Goal: Task Accomplishment & Management: Use online tool/utility

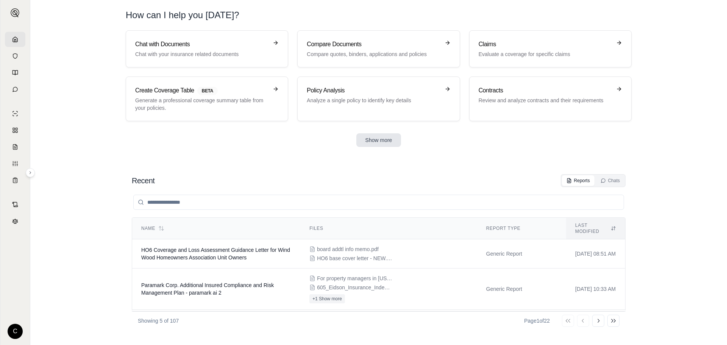
click at [386, 145] on button "Show more" at bounding box center [378, 140] width 45 height 14
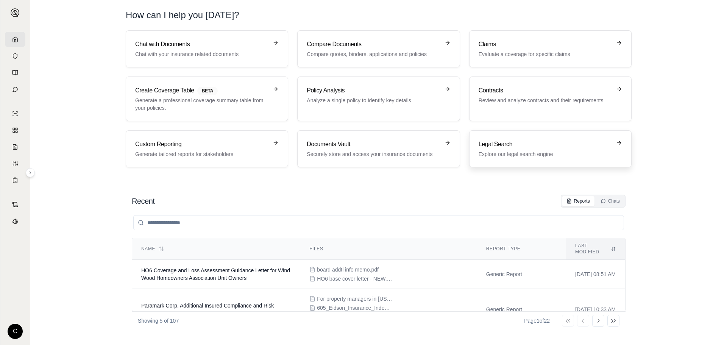
click at [542, 157] on p "Explore our legal search engine" at bounding box center [544, 154] width 133 height 8
click at [183, 226] on input "search" at bounding box center [378, 222] width 491 height 15
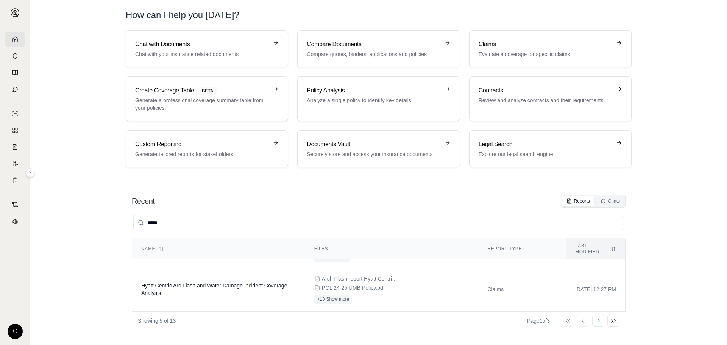
scroll to position [35, 0]
drag, startPoint x: 175, startPoint y: 225, endPoint x: 143, endPoint y: 225, distance: 32.6
click at [143, 225] on div "*****" at bounding box center [378, 222] width 491 height 15
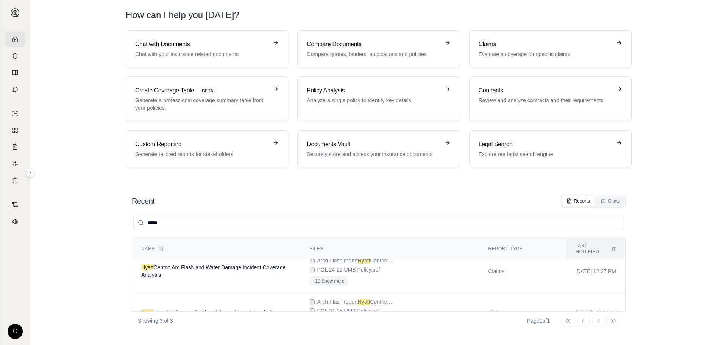
scroll to position [0, 0]
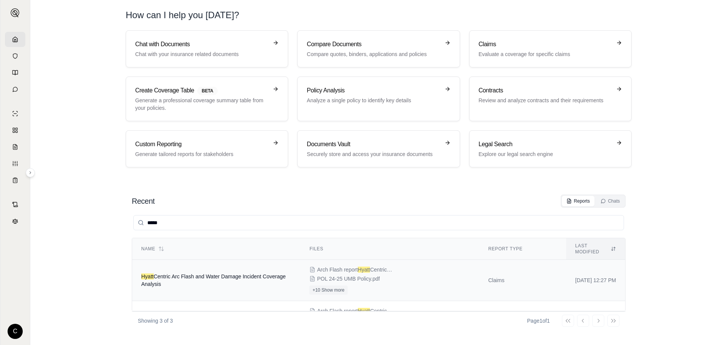
type input "*****"
click at [176, 273] on span "Hyatt Centric Arc Flash and Water Damage Incident Coverage Analysis" at bounding box center [213, 280] width 145 height 14
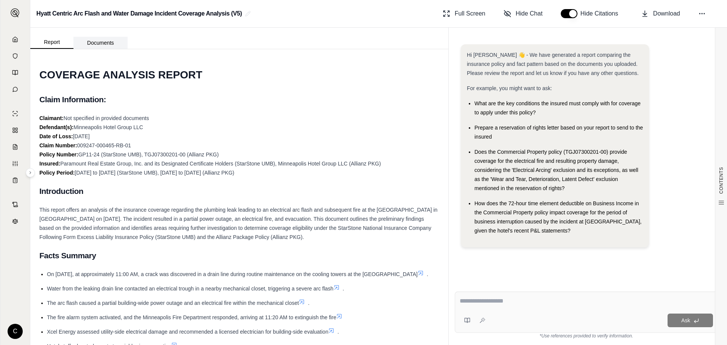
click at [93, 42] on button "Documents" at bounding box center [100, 43] width 54 height 12
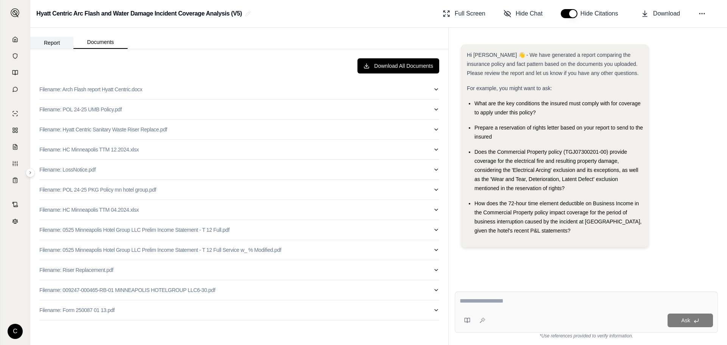
click at [44, 39] on button "Report" at bounding box center [51, 43] width 43 height 12
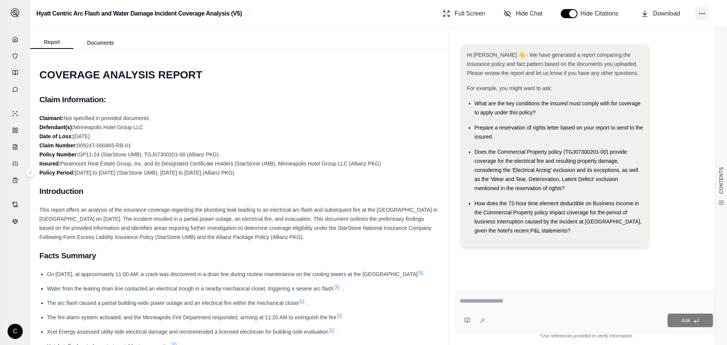
click at [700, 12] on icon at bounding box center [702, 14] width 8 height 8
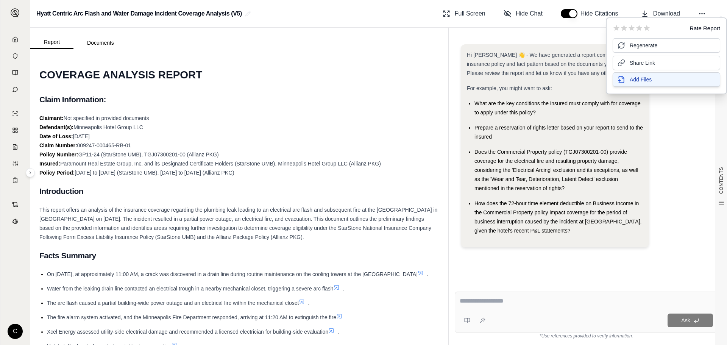
click at [651, 79] on span "Add Files" at bounding box center [641, 80] width 22 height 8
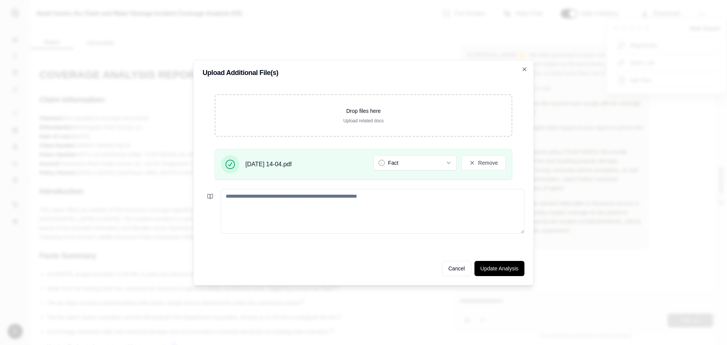
click at [430, 225] on textarea at bounding box center [373, 211] width 304 height 45
click at [260, 213] on textarea at bounding box center [373, 211] width 304 height 45
paste textarea "**********"
click at [329, 204] on textarea "**********" at bounding box center [373, 211] width 304 height 45
paste textarea "**********"
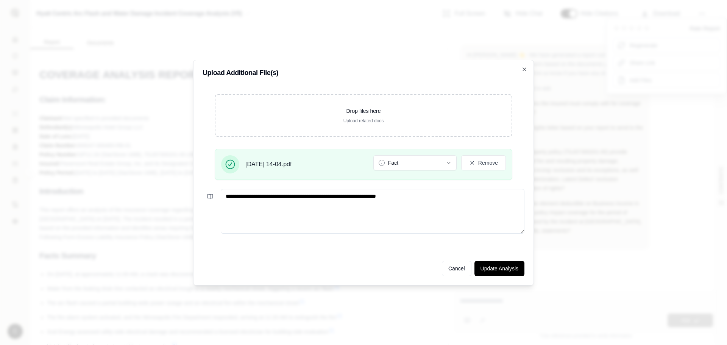
click at [472, 205] on textarea "**********" at bounding box center [373, 211] width 304 height 45
paste textarea "**********"
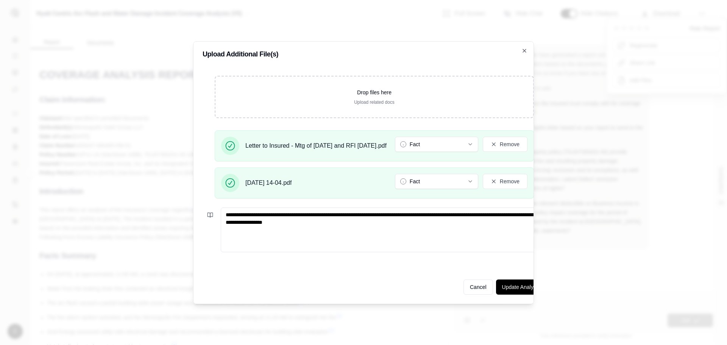
click at [362, 235] on textarea "**********" at bounding box center [383, 229] width 325 height 45
click at [223, 212] on textarea "**********" at bounding box center [383, 229] width 325 height 45
click at [354, 235] on textarea "**********" at bounding box center [383, 229] width 325 height 45
click at [403, 212] on textarea "**********" at bounding box center [383, 229] width 325 height 45
paste textarea "**********"
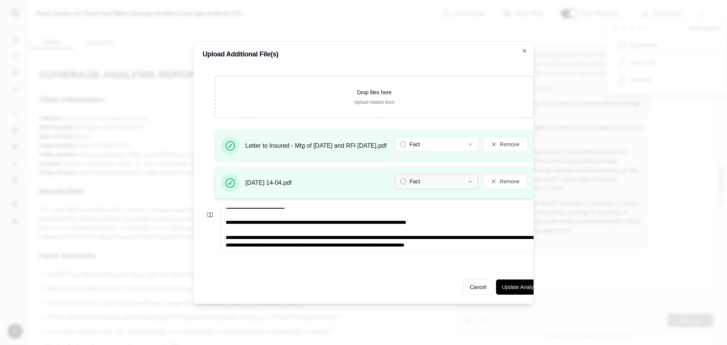
scroll to position [72, 0]
click at [246, 246] on textarea "**********" at bounding box center [383, 229] width 325 height 45
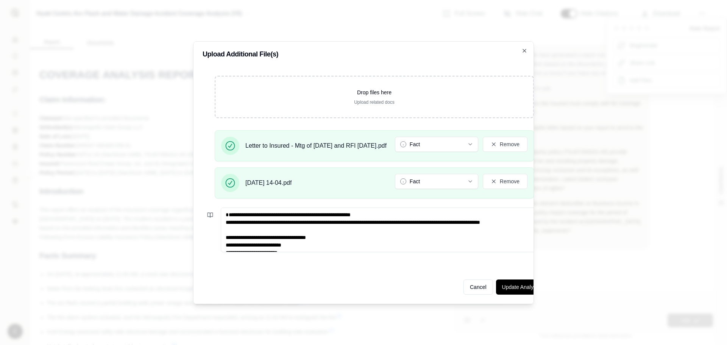
drag, startPoint x: 246, startPoint y: 245, endPoint x: 168, endPoint y: 160, distance: 115.2
click at [168, 160] on body "C Hyatt Centric Arc Flash and Water Damage Incident Coverage Analysis (V5) Full…" at bounding box center [363, 172] width 727 height 345
type textarea "**********"
click at [524, 286] on button "Update Analysis" at bounding box center [521, 286] width 50 height 15
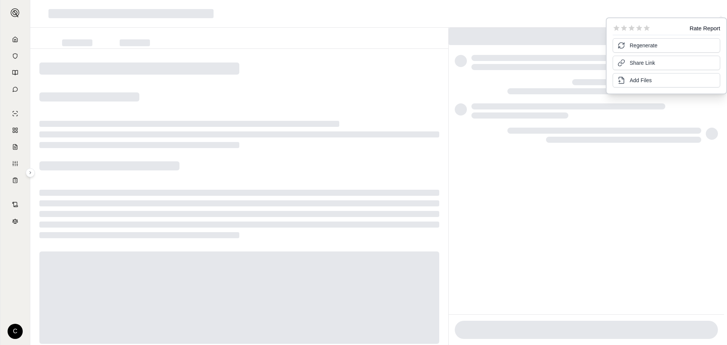
click at [133, 47] on div at bounding box center [135, 42] width 58 height 11
click at [158, 114] on div at bounding box center [239, 207] width 418 height 317
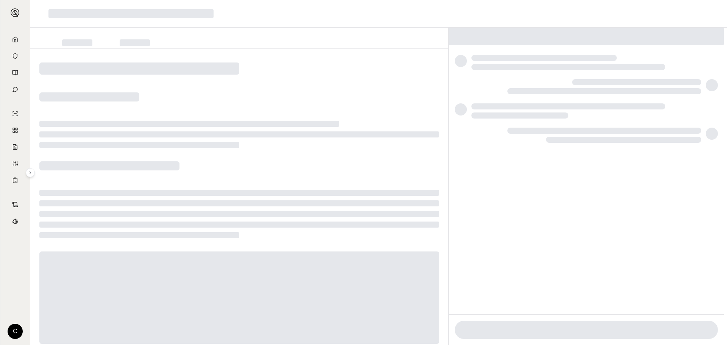
drag, startPoint x: 164, startPoint y: 83, endPoint x: 90, endPoint y: 8, distance: 106.0
click at [163, 83] on div at bounding box center [239, 207] width 418 height 317
click at [185, 115] on div at bounding box center [239, 207] width 418 height 317
click at [179, 50] on div at bounding box center [239, 207] width 418 height 317
click at [12, 38] on icon at bounding box center [15, 39] width 6 height 6
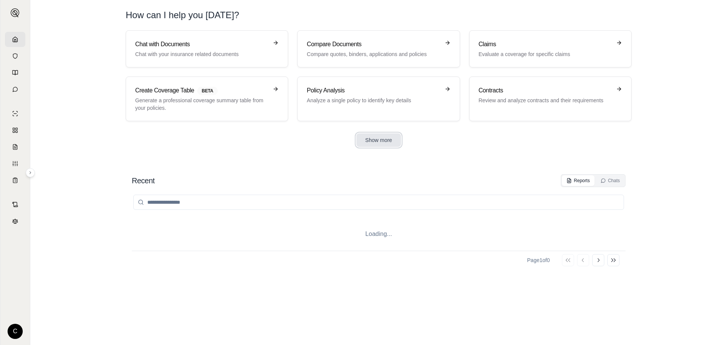
click at [379, 145] on button "Show more" at bounding box center [378, 140] width 45 height 14
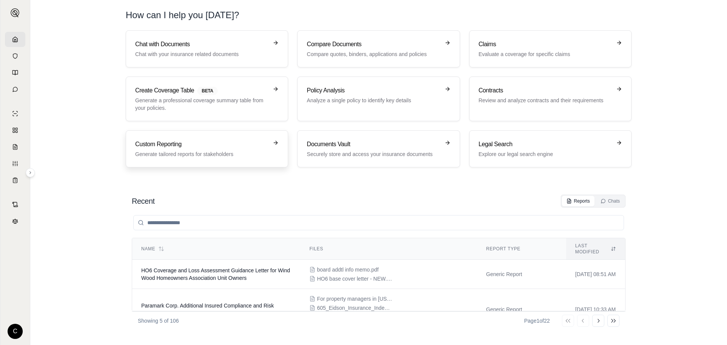
click at [207, 145] on h3 "Custom Reporting" at bounding box center [201, 144] width 133 height 9
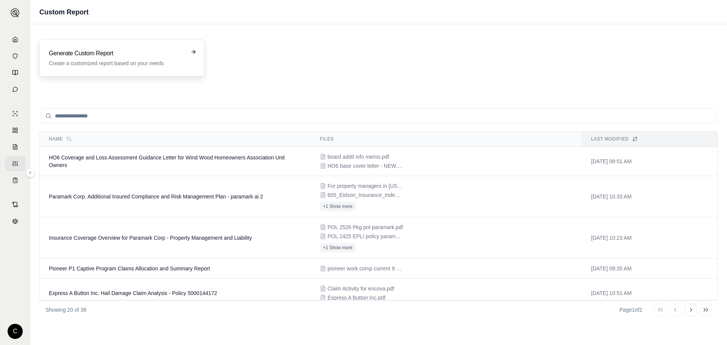
click at [105, 60] on p "Create a customized report based on your needs" at bounding box center [117, 63] width 136 height 8
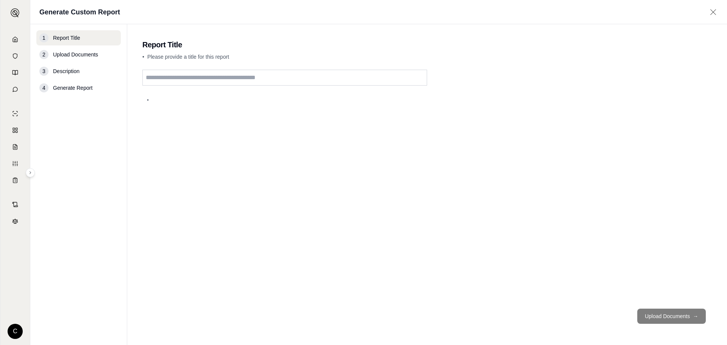
click at [221, 79] on input "text" at bounding box center [284, 78] width 285 height 16
type input "**********"
click at [675, 317] on button "Upload Documents →" at bounding box center [671, 316] width 69 height 15
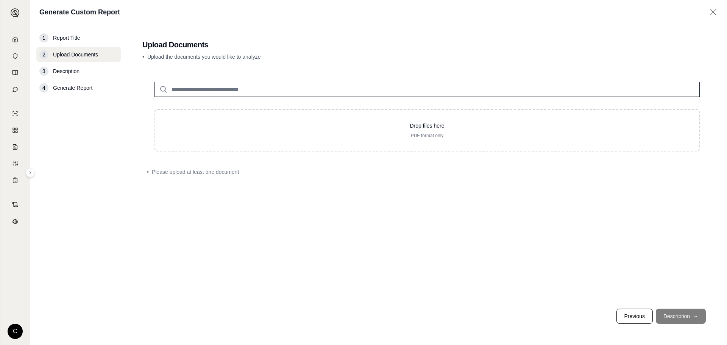
click at [247, 91] on input "search" at bounding box center [426, 89] width 545 height 15
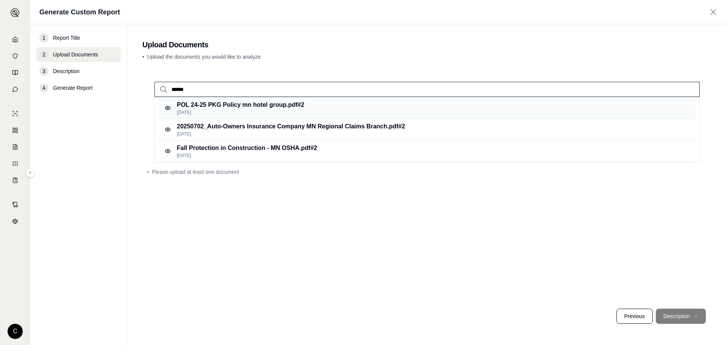
click at [262, 106] on p "POL 24-25 PKG Policy mn hotel group.pdf #2" at bounding box center [241, 104] width 128 height 9
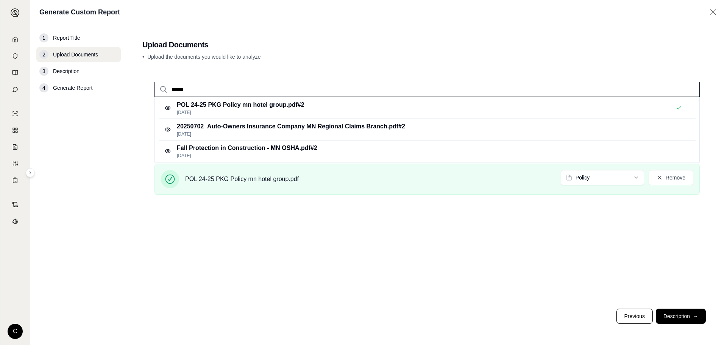
drag, startPoint x: 203, startPoint y: 89, endPoint x: 144, endPoint y: 89, distance: 58.7
click at [144, 89] on div "******" at bounding box center [426, 83] width 569 height 27
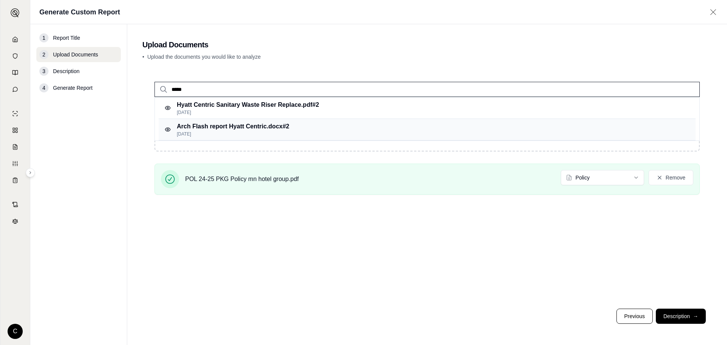
type input "*****"
click at [213, 126] on p "Arch Flash report Hyatt Centric.docx #2" at bounding box center [233, 126] width 112 height 9
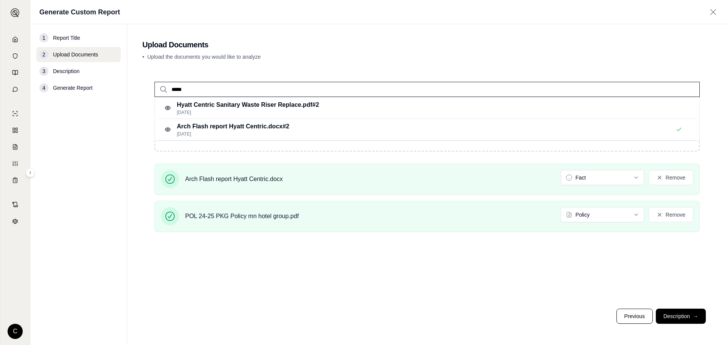
click at [213, 90] on input "*****" at bounding box center [426, 89] width 545 height 15
click at [217, 107] on p "Hyatt Centric Sanitary Waste Riser Replace.pdf #2" at bounding box center [248, 104] width 142 height 9
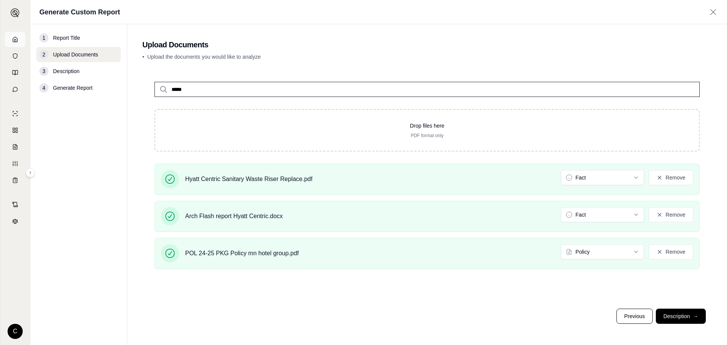
click at [11, 39] on link at bounding box center [15, 39] width 20 height 15
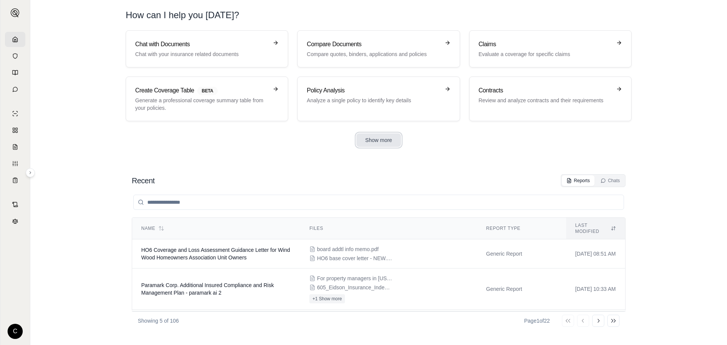
click at [390, 136] on button "Show more" at bounding box center [378, 140] width 45 height 14
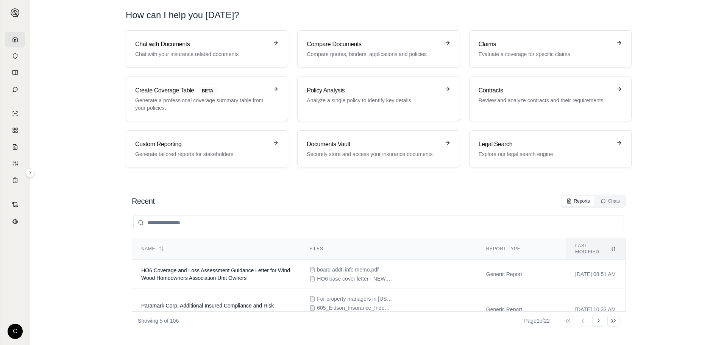
click at [252, 222] on input "search" at bounding box center [378, 222] width 491 height 15
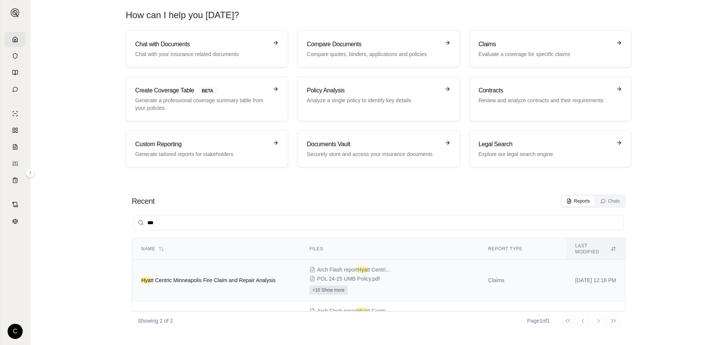
type input "***"
click at [320, 285] on button "+10 Show more" at bounding box center [328, 289] width 38 height 9
click at [323, 311] on span "POL 24-25 PKG Policy mn hotel group.pdf" at bounding box center [355, 315] width 76 height 8
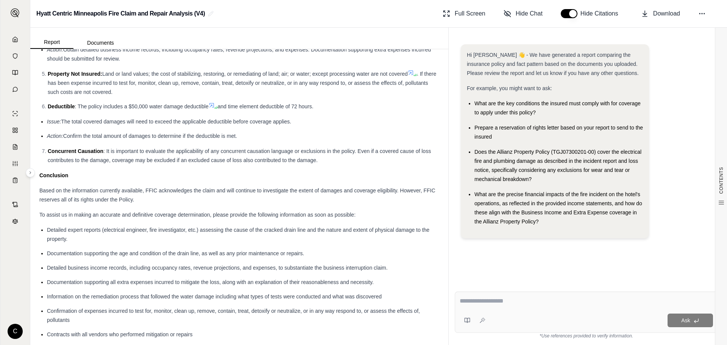
scroll to position [4068, 0]
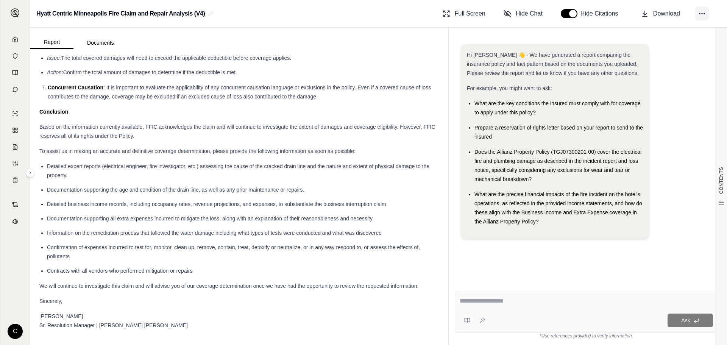
click at [702, 17] on icon at bounding box center [702, 14] width 8 height 8
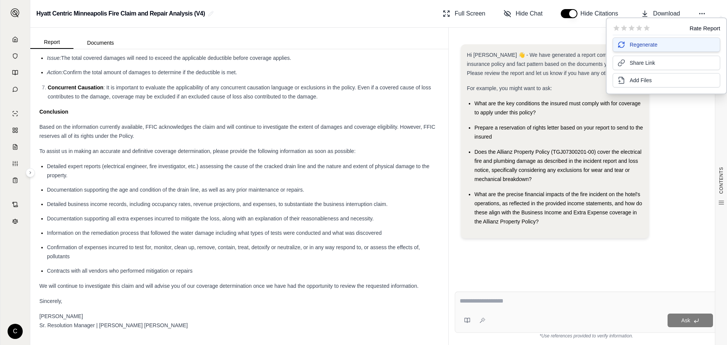
click at [662, 44] on button "Regenerate" at bounding box center [666, 44] width 108 height 14
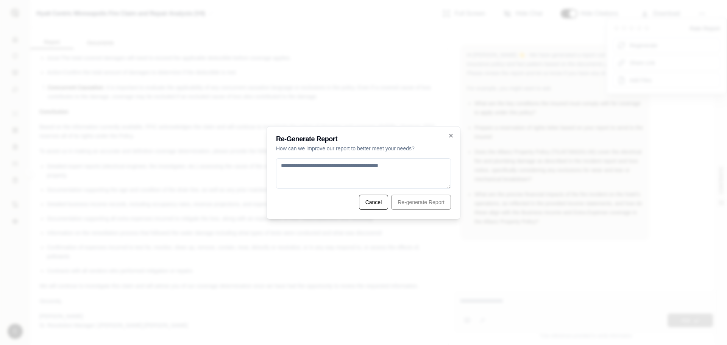
click at [151, 43] on div at bounding box center [363, 172] width 727 height 345
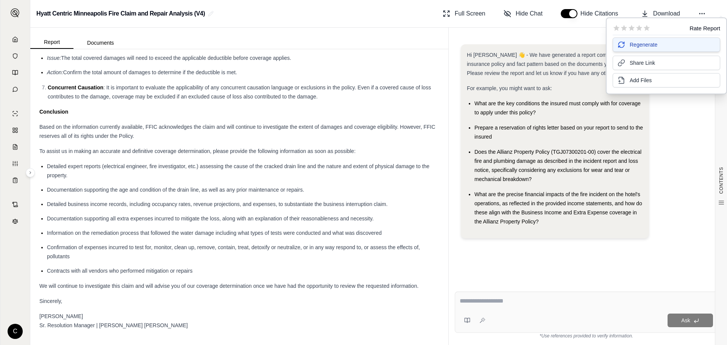
click at [653, 49] on button "Regenerate" at bounding box center [666, 44] width 108 height 14
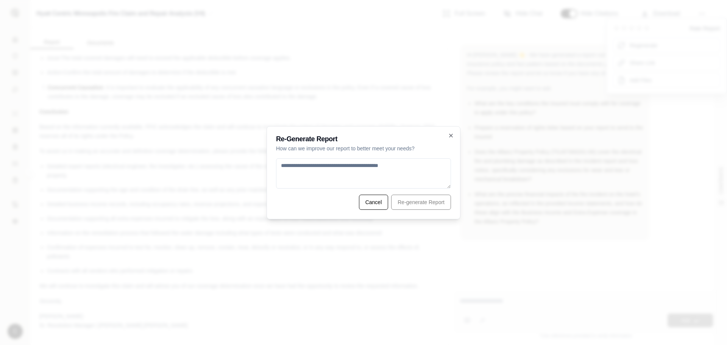
click at [360, 172] on textarea at bounding box center [363, 173] width 175 height 30
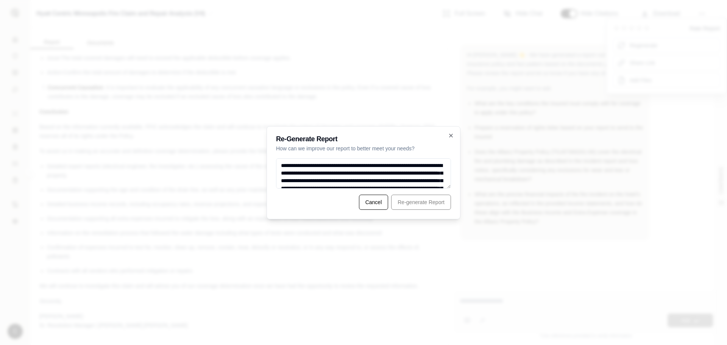
scroll to position [935, 0]
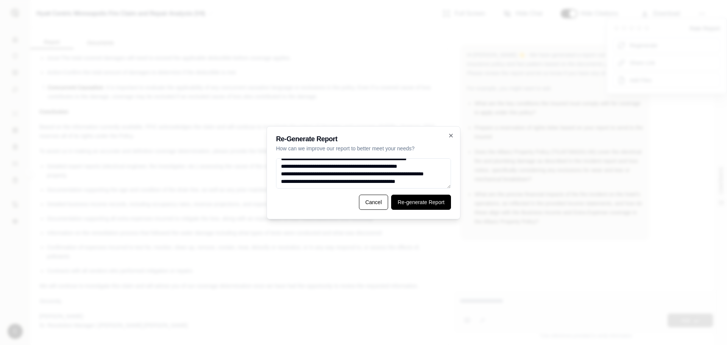
type textarea "**********"
click at [433, 205] on button "Re-generate Report" at bounding box center [421, 202] width 60 height 15
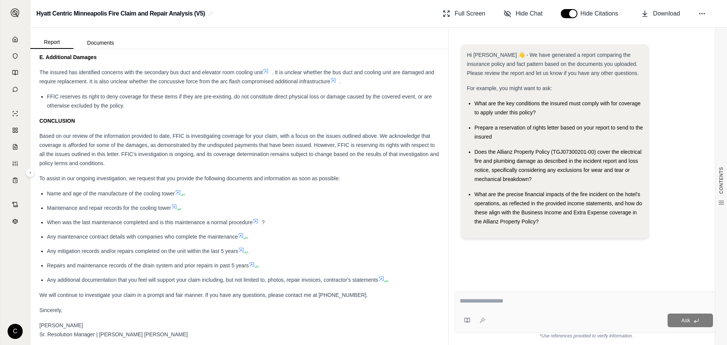
click at [327, 203] on li "Maintenance and repair records for the cooling tower ." at bounding box center [243, 207] width 392 height 9
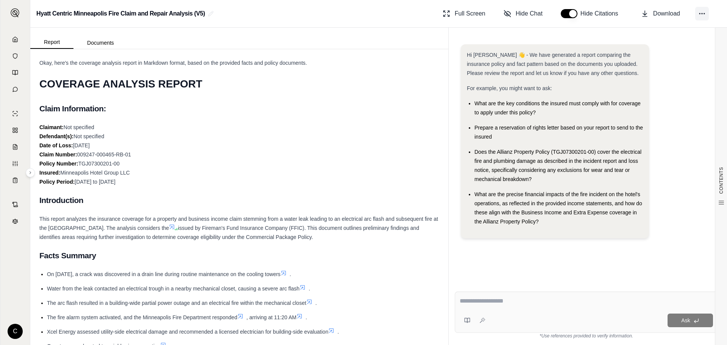
click at [703, 17] on icon at bounding box center [702, 14] width 8 height 8
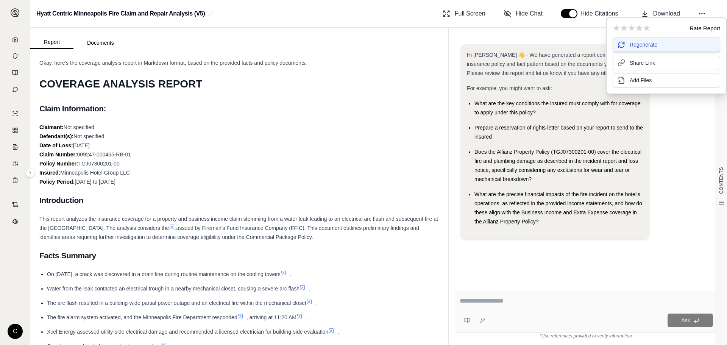
click at [654, 44] on span "Regenerate" at bounding box center [644, 45] width 28 height 8
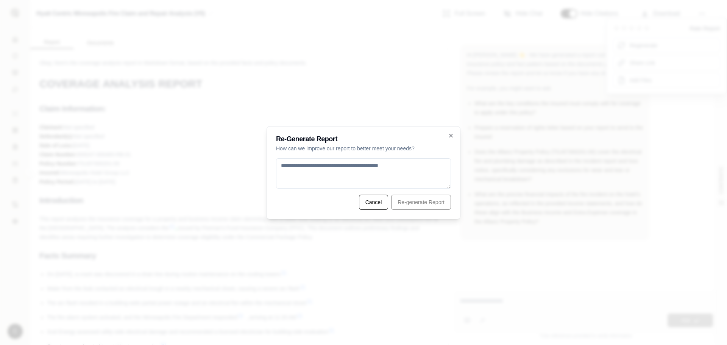
click at [332, 173] on textarea at bounding box center [363, 173] width 175 height 30
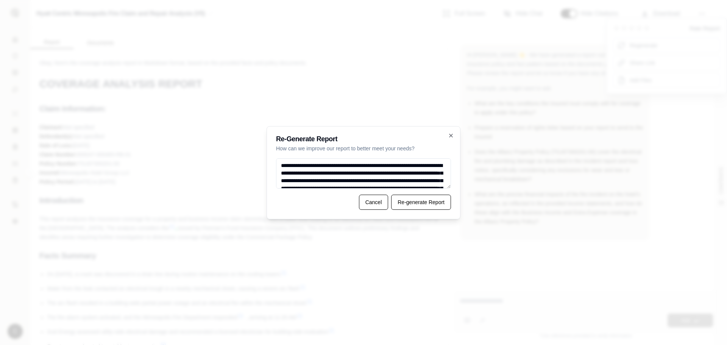
scroll to position [935, 0]
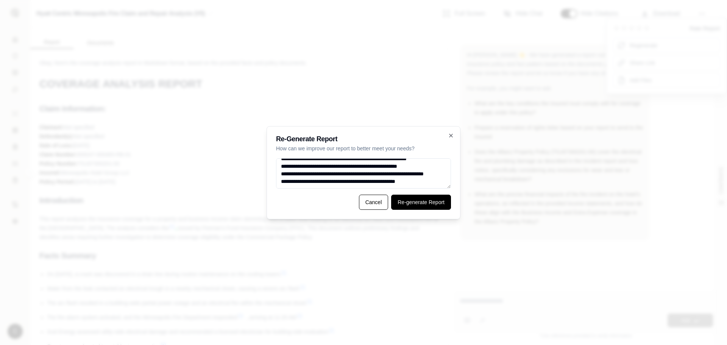
type textarea "**********"
click at [417, 197] on button "Re-generate Report" at bounding box center [421, 202] width 60 height 15
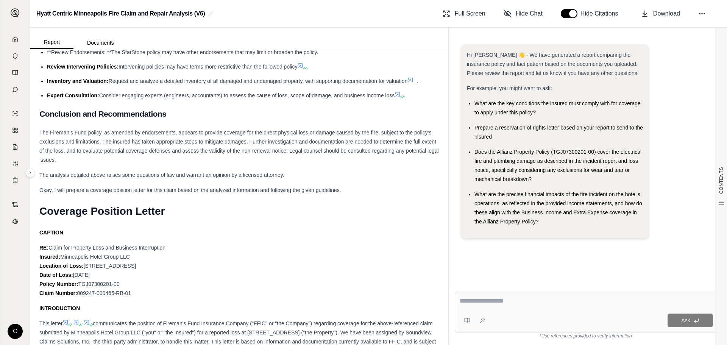
scroll to position [2602, 0]
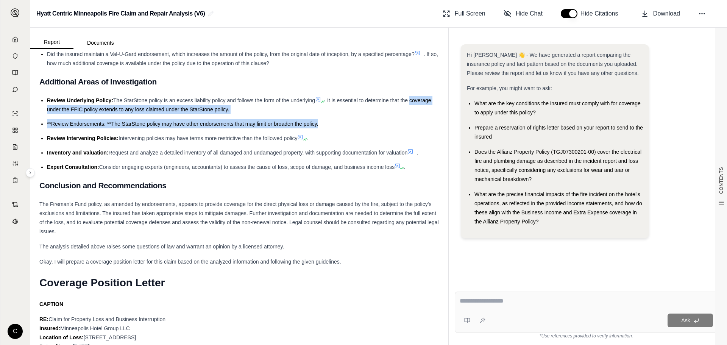
drag, startPoint x: 319, startPoint y: 142, endPoint x: 39, endPoint y: 125, distance: 280.2
click at [382, 137] on ul "Review Underlying Policy: The StarStone policy is an excess liability policy an…" at bounding box center [239, 134] width 400 height 76
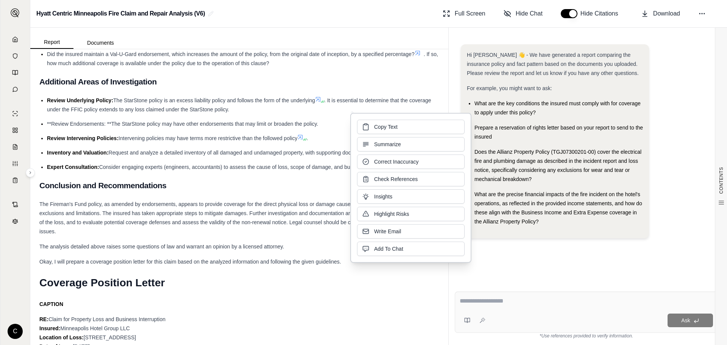
click at [358, 293] on h1 "Coverage Position Letter" at bounding box center [239, 282] width 400 height 21
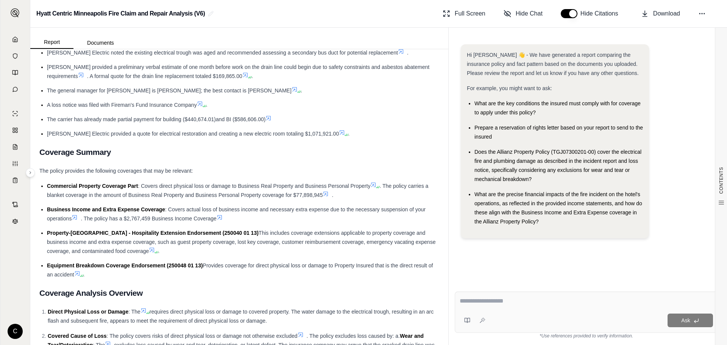
scroll to position [0, 0]
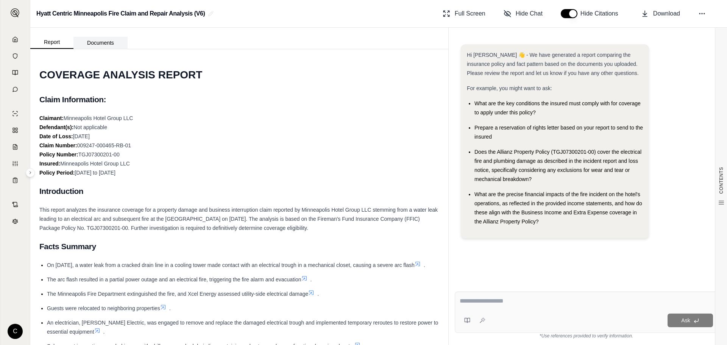
click at [104, 39] on button "Documents" at bounding box center [100, 43] width 54 height 12
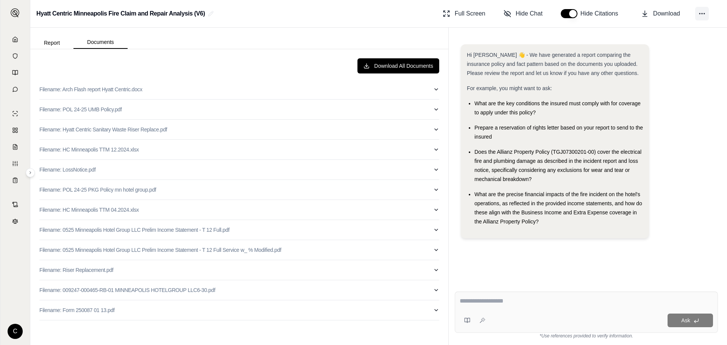
click at [700, 15] on icon at bounding box center [702, 14] width 8 height 8
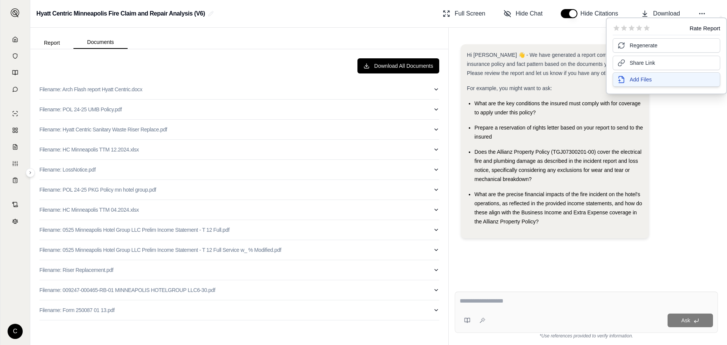
click at [639, 78] on span "Add Files" at bounding box center [641, 80] width 22 height 8
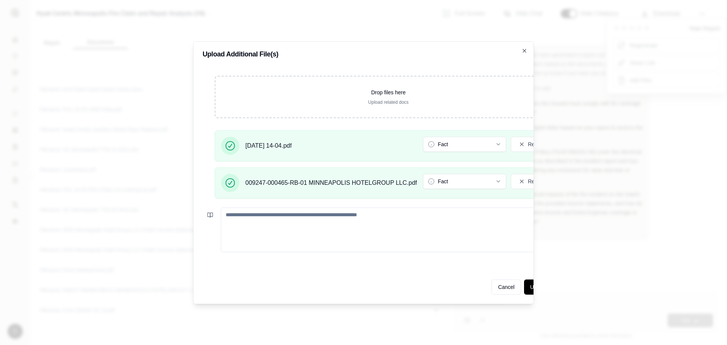
click at [392, 227] on textarea at bounding box center [397, 229] width 353 height 45
type textarea "**********"
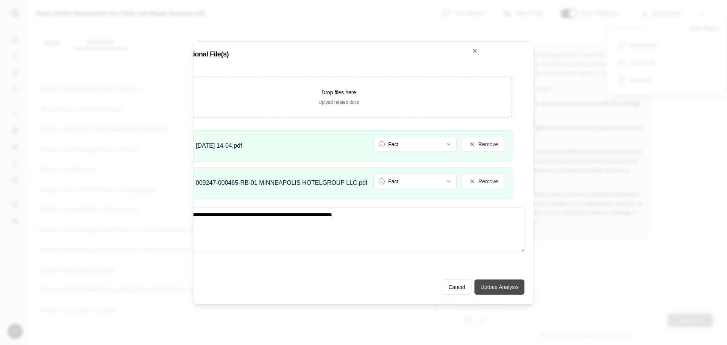
click at [494, 282] on button "Update Analysis" at bounding box center [499, 286] width 50 height 15
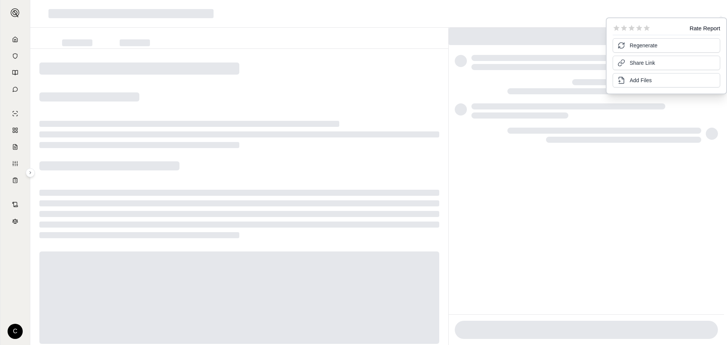
click at [241, 294] on div at bounding box center [239, 297] width 400 height 92
click at [333, 145] on div at bounding box center [239, 134] width 400 height 27
click at [617, 220] on div at bounding box center [586, 181] width 275 height 265
drag, startPoint x: 329, startPoint y: 145, endPoint x: 338, endPoint y: 145, distance: 9.1
click at [338, 145] on div at bounding box center [239, 134] width 400 height 27
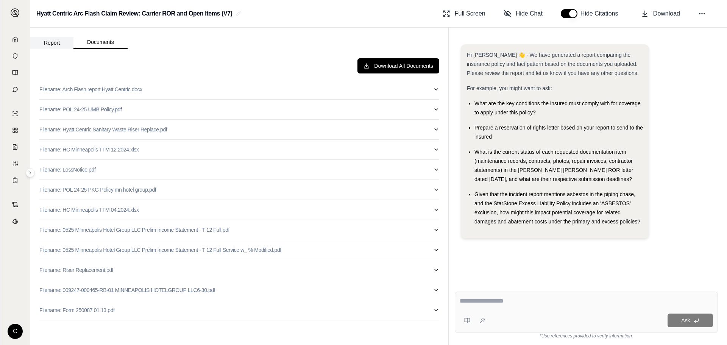
click at [49, 37] on button "Report" at bounding box center [51, 43] width 43 height 12
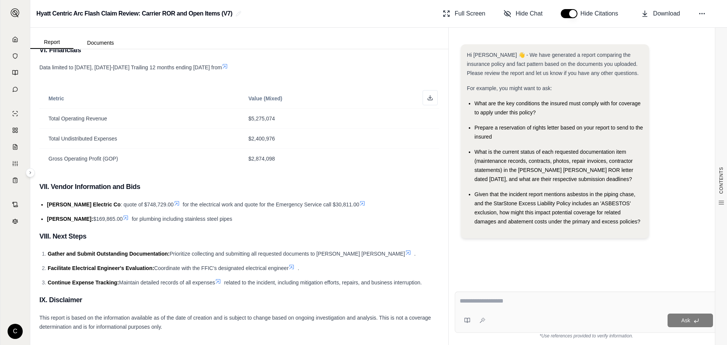
scroll to position [1064, 0]
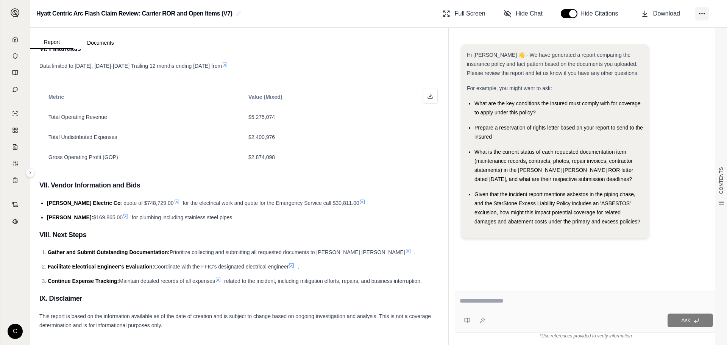
click at [701, 13] on icon at bounding box center [702, 14] width 8 height 8
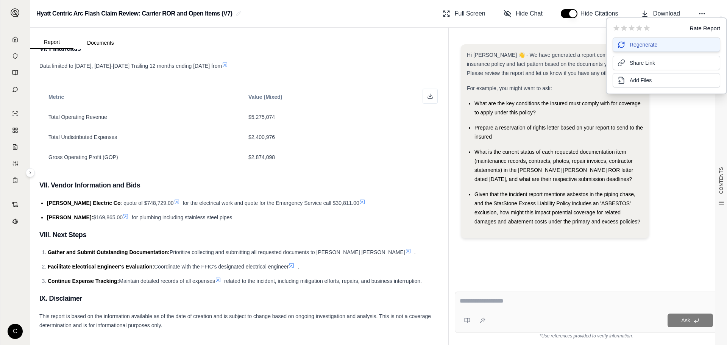
click at [665, 45] on button "Regenerate" at bounding box center [666, 44] width 108 height 14
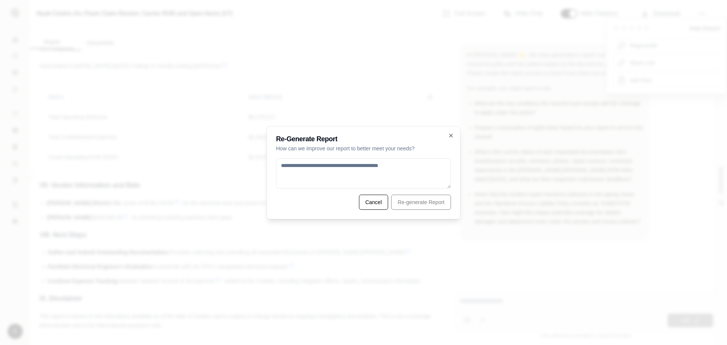
click at [357, 172] on textarea at bounding box center [363, 173] width 175 height 30
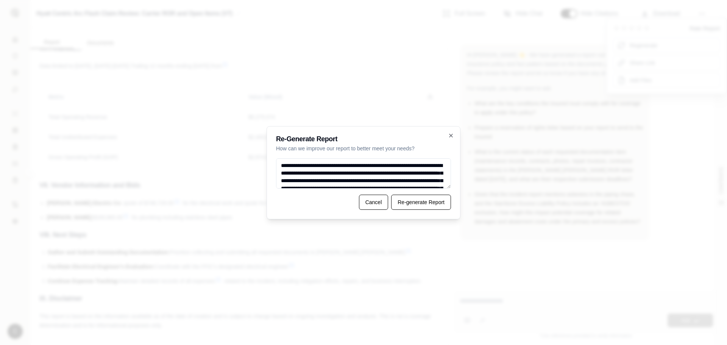
scroll to position [1434, 0]
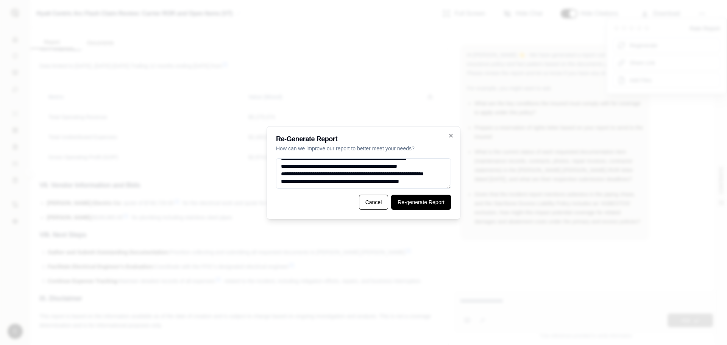
type textarea "**********"
click at [432, 203] on button "Re-generate Report" at bounding box center [421, 202] width 60 height 15
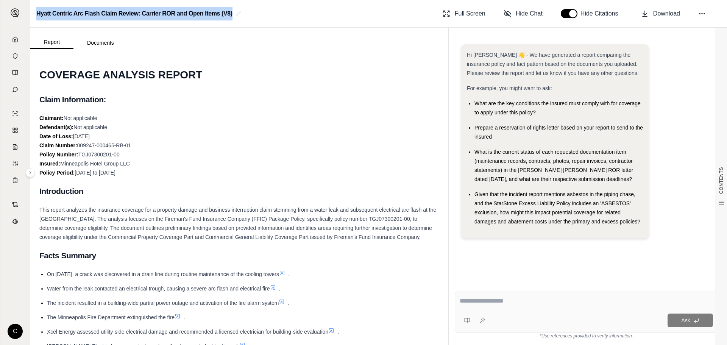
drag, startPoint x: 263, startPoint y: 19, endPoint x: 34, endPoint y: 23, distance: 228.7
click at [34, 23] on div "Hyatt Centric Arc Flash Claim Review: Carrier ROR and Open Items (V8) Full Scre…" at bounding box center [378, 14] width 697 height 28
copy h2 "Hyatt Centric Arc Flash Claim Review: Carrier ROR and Open Items (V8)"
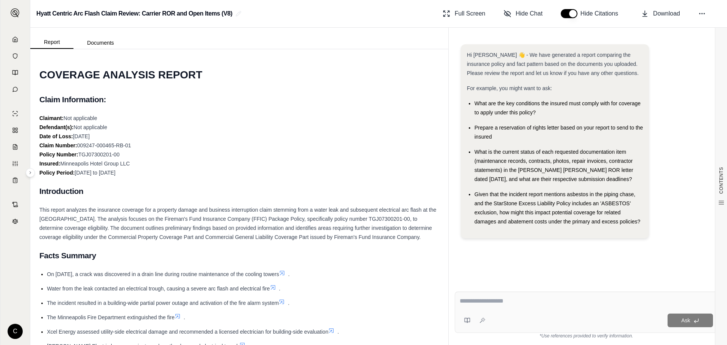
click at [300, 168] on div "Claimant: Not applicable Defendant(s): Not applicable Date of Loss: June 9, 202…" at bounding box center [239, 146] width 400 height 64
drag, startPoint x: 101, startPoint y: 248, endPoint x: 38, endPoint y: 209, distance: 74.5
copy span "This report analyzes the insurance coverage for a property damage and business …"
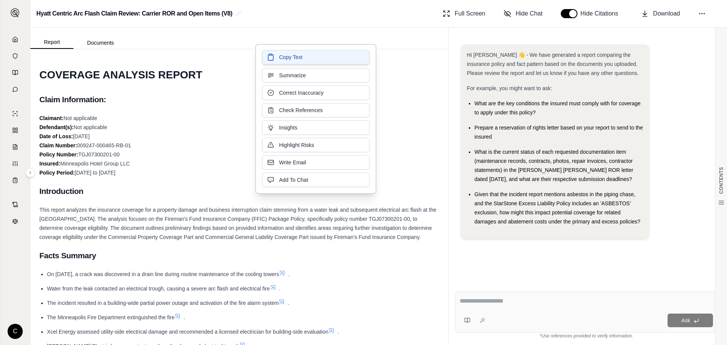
drag, startPoint x: 287, startPoint y: 225, endPoint x: 297, endPoint y: 59, distance: 166.8
click at [297, 59] on span "Copy Text" at bounding box center [290, 57] width 23 height 8
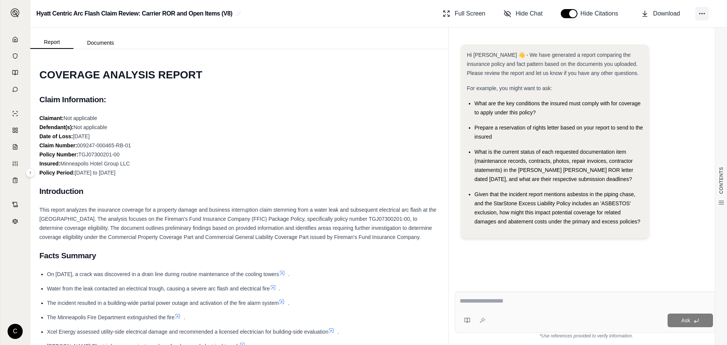
click at [708, 13] on button at bounding box center [702, 14] width 14 height 14
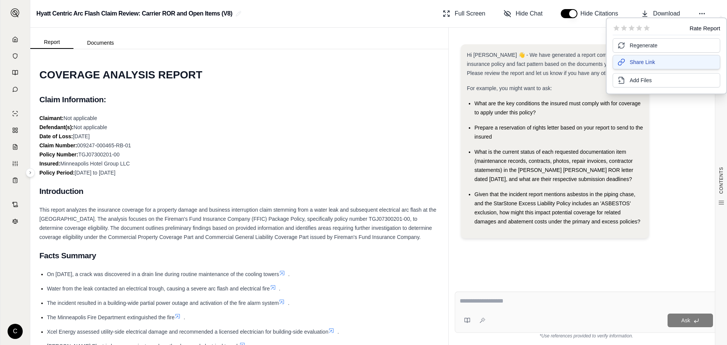
click at [664, 61] on button "Share Link" at bounding box center [666, 62] width 108 height 14
click at [371, 136] on div "Claimant: Not applicable Defendant(s): Not applicable Date of Loss: June 9, 202…" at bounding box center [239, 146] width 400 height 64
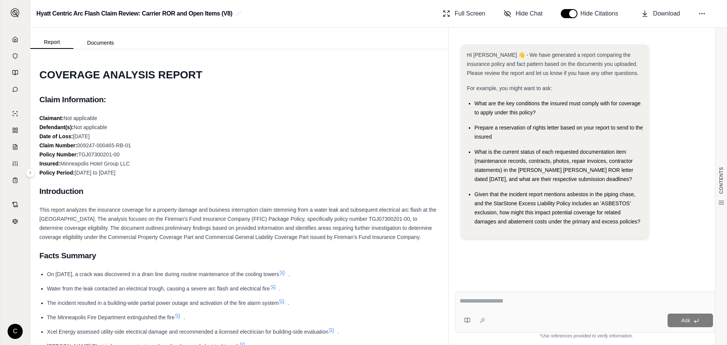
click at [535, 307] on div at bounding box center [586, 302] width 253 height 12
click at [531, 301] on textarea at bounding box center [586, 300] width 253 height 9
paste textarea "**********"
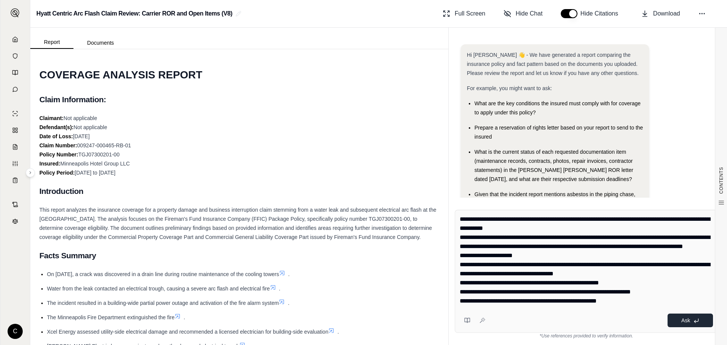
type textarea "**********"
click at [689, 321] on span "Ask" at bounding box center [685, 320] width 9 height 6
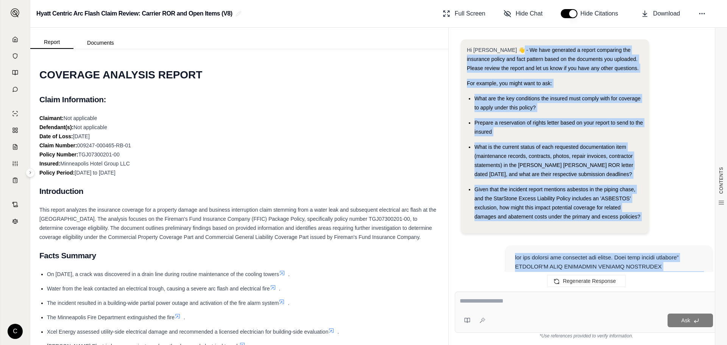
scroll to position [0, 0]
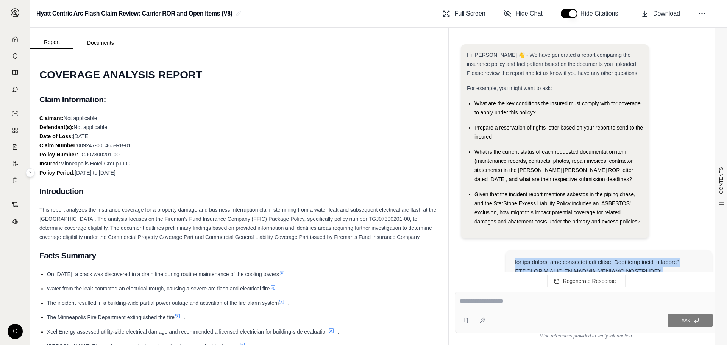
drag, startPoint x: 578, startPoint y: 241, endPoint x: 512, endPoint y: 258, distance: 68.8
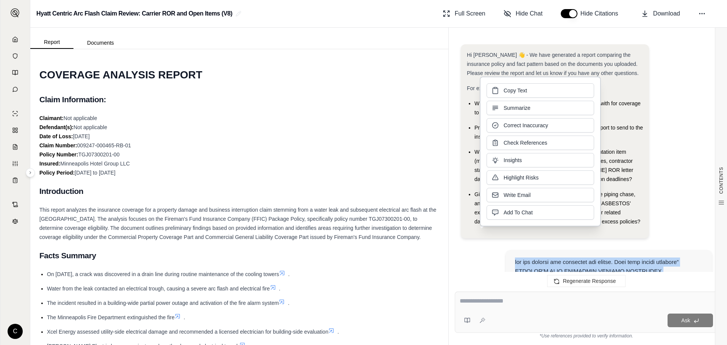
copy div "now the carrier has cancelled the policy. With this letter verbiage” FIREMAN'S …"
click at [530, 87] on button "Copy Text" at bounding box center [540, 90] width 108 height 14
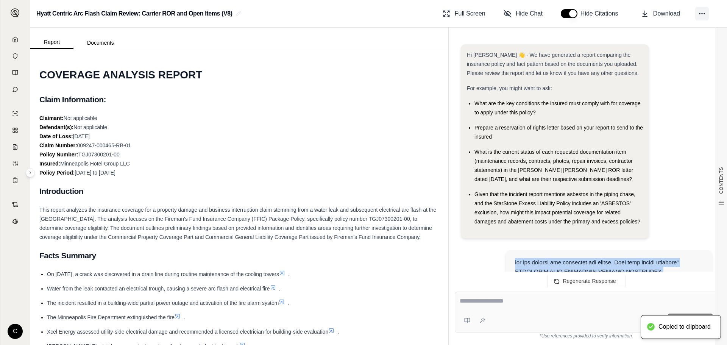
click at [705, 14] on icon at bounding box center [702, 14] width 8 height 8
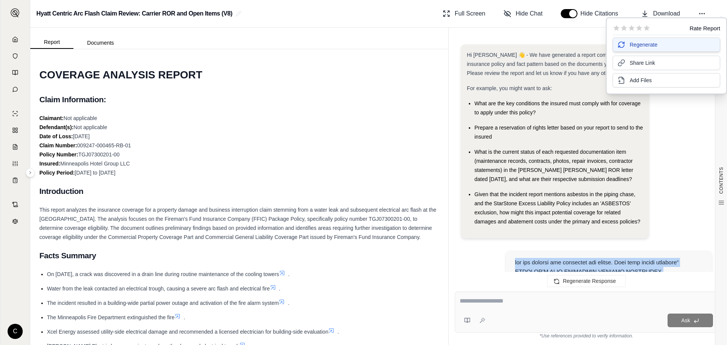
click at [661, 47] on button "Regenerate" at bounding box center [666, 44] width 108 height 14
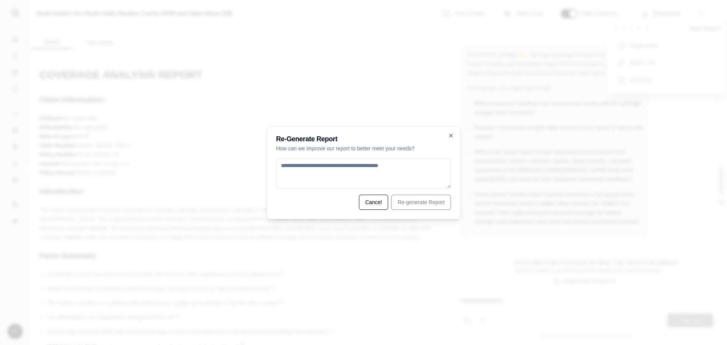
click at [366, 169] on textarea at bounding box center [363, 173] width 175 height 30
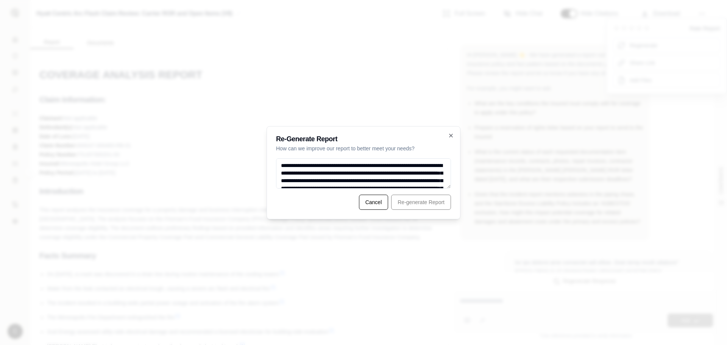
scroll to position [715, 0]
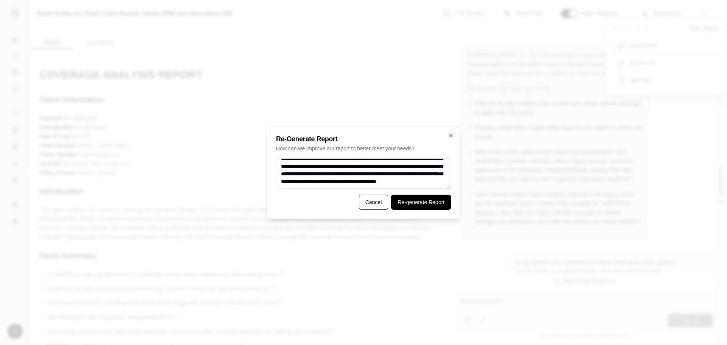
type textarea "**********"
click at [411, 201] on button "Re-generate Report" at bounding box center [421, 202] width 60 height 15
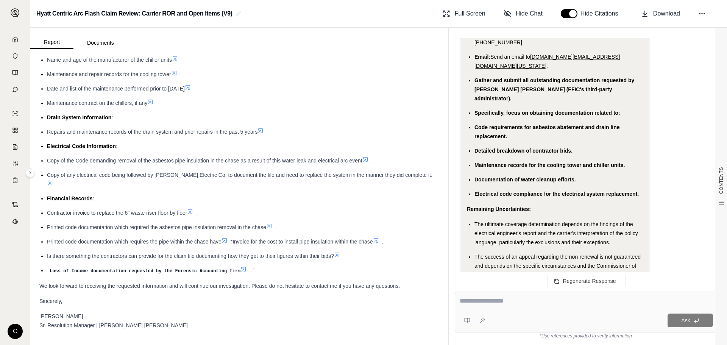
scroll to position [4606, 0]
click at [659, 9] on span "Download" at bounding box center [666, 13] width 27 height 9
click at [291, 12] on div "Hyatt Centric Arc Flash Claim Review: Carrier ROR and Open Items (V9) Full Scre…" at bounding box center [378, 14] width 697 height 28
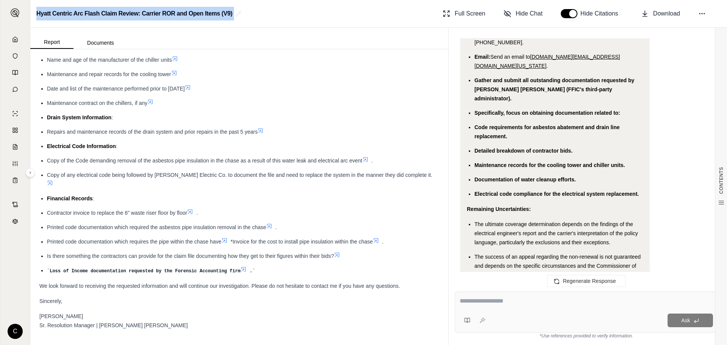
drag, startPoint x: 238, startPoint y: 14, endPoint x: 37, endPoint y: 14, distance: 200.6
click at [37, 14] on div "Hyatt Centric Arc Flash Claim Review: Carrier ROR and Open Items (V9)" at bounding box center [138, 14] width 205 height 14
copy div "Hyatt Centric Arc Flash Claim Review: Carrier ROR and Open Items (V9)"
click at [698, 11] on icon at bounding box center [702, 14] width 8 height 8
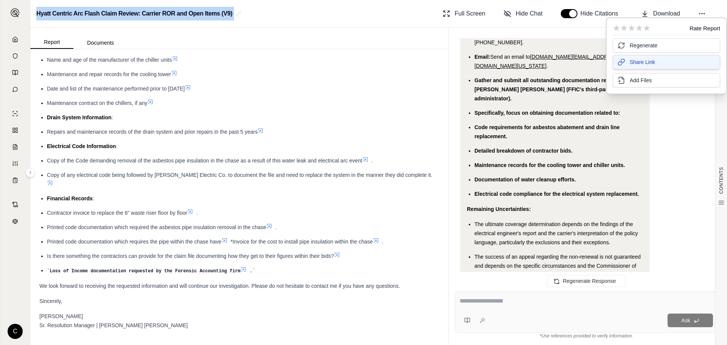
click at [656, 65] on button "Share Link" at bounding box center [666, 62] width 108 height 14
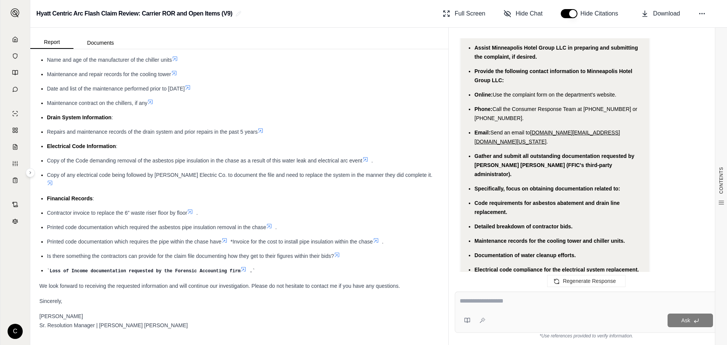
scroll to position [2562, 0]
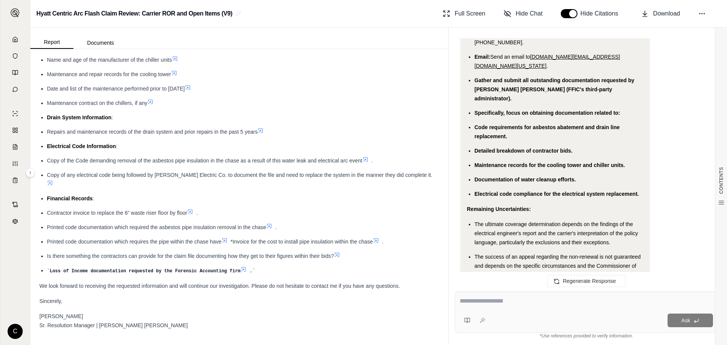
click at [480, 296] on span "Copy" at bounding box center [482, 299] width 11 height 6
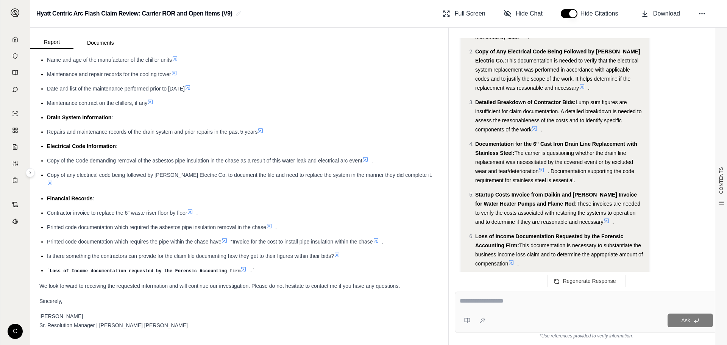
scroll to position [2032, 0]
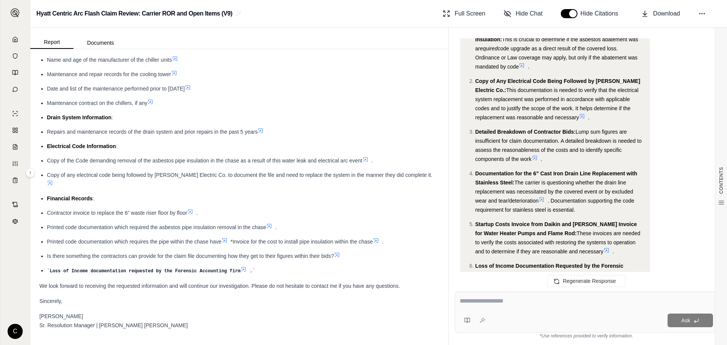
click at [531, 302] on textarea at bounding box center [586, 300] width 253 height 9
paste textarea "**********"
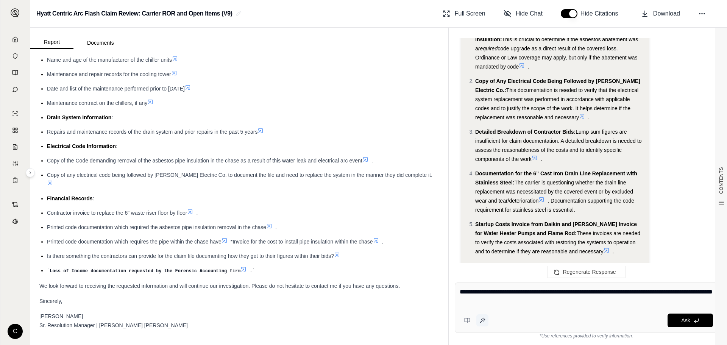
type textarea "**********"
click at [485, 319] on icon at bounding box center [484, 319] width 0 height 0
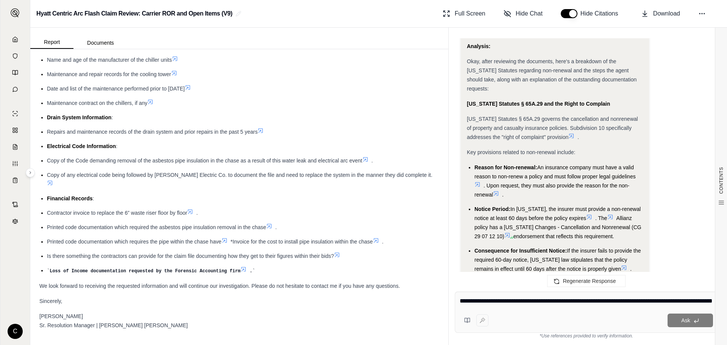
scroll to position [1350, 0]
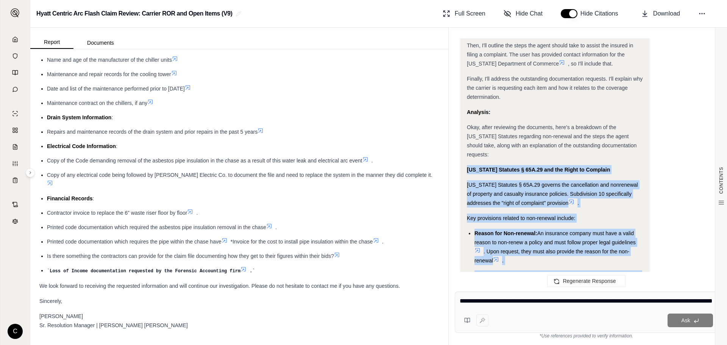
drag, startPoint x: 470, startPoint y: 151, endPoint x: 627, endPoint y: 269, distance: 197.1
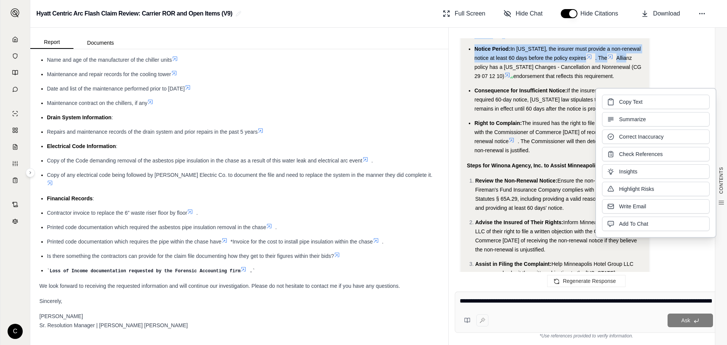
scroll to position [1577, 0]
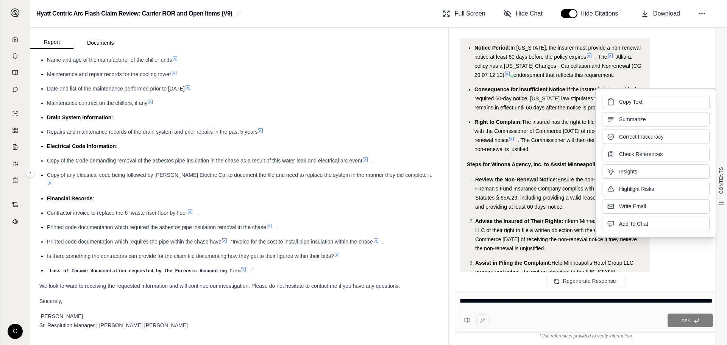
click at [572, 198] on ol "Review the Non-Renewal Notice: Ensure the non-renewal notice from Fireman's Fun…" at bounding box center [555, 255] width 176 height 161
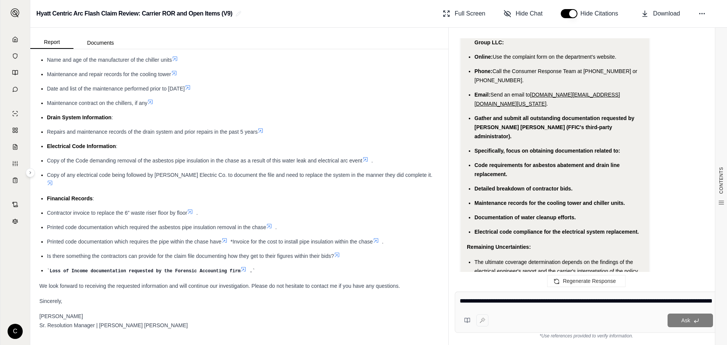
scroll to position [2562, 0]
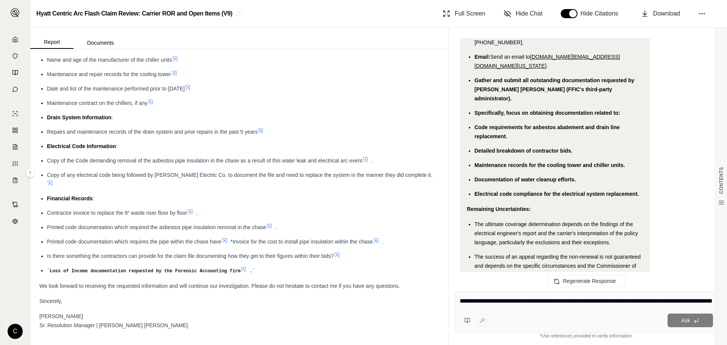
click at [481, 296] on span "Copy" at bounding box center [482, 299] width 11 height 6
click at [519, 299] on textarea "**********" at bounding box center [586, 300] width 253 height 9
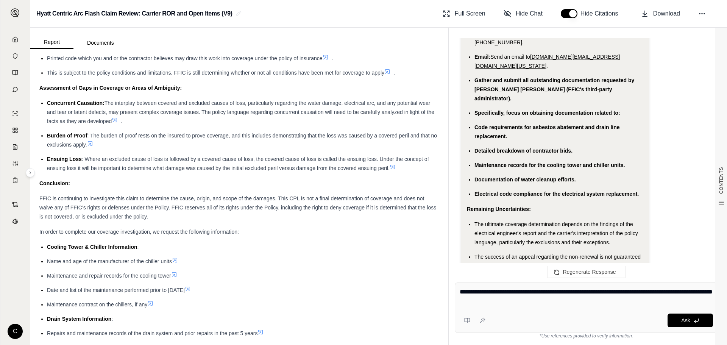
drag, startPoint x: 535, startPoint y: 307, endPoint x: 528, endPoint y: 304, distance: 7.3
click at [534, 307] on div "**********" at bounding box center [586, 297] width 253 height 21
drag, startPoint x: 528, startPoint y: 304, endPoint x: 422, endPoint y: 293, distance: 106.9
click at [422, 293] on div "Report Documents CONTENTS Table of Contents COVERAGE ANALYSIS REPORT Claim Info…" at bounding box center [378, 186] width 697 height 317
click at [347, 280] on li "Maintenance and repair records for the cooling tower" at bounding box center [243, 275] width 392 height 9
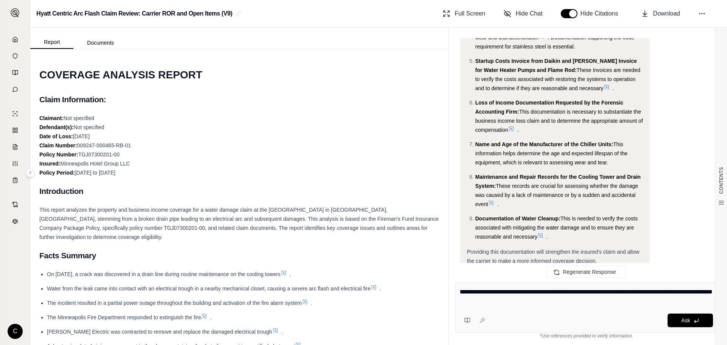
scroll to position [2145, 0]
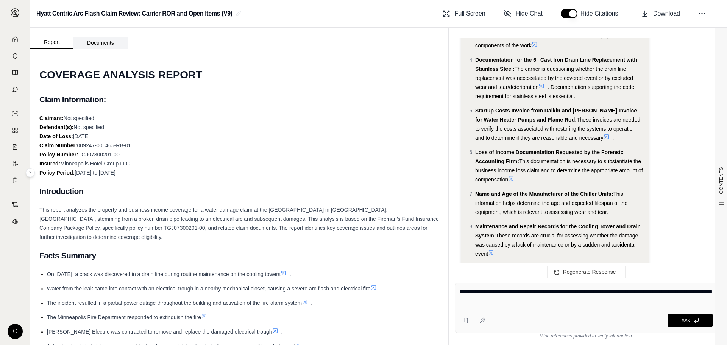
click at [104, 42] on button "Documents" at bounding box center [100, 43] width 54 height 12
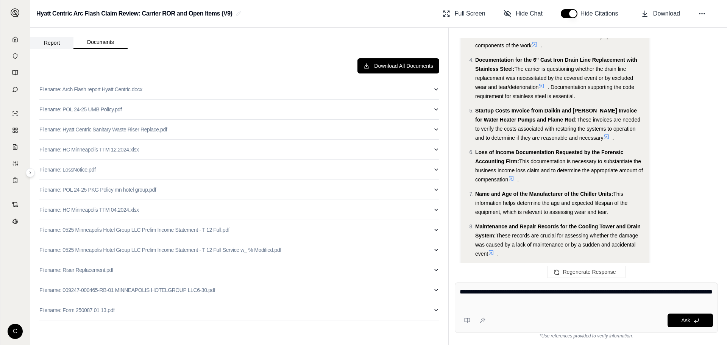
click at [54, 41] on button "Report" at bounding box center [51, 43] width 43 height 12
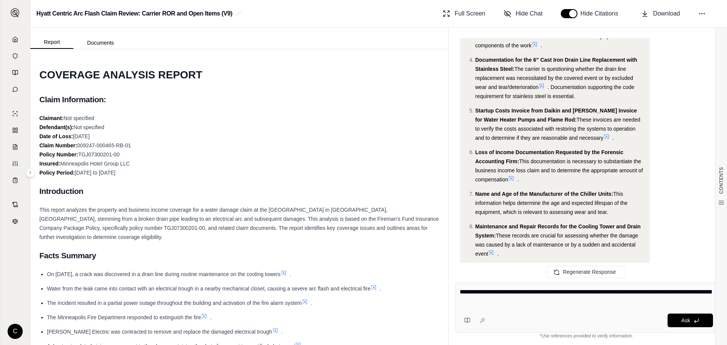
click at [610, 108] on li "Startup Costs Invoice from Daikin and Horwitz Invoice for Water Heater Pumps an…" at bounding box center [559, 124] width 168 height 36
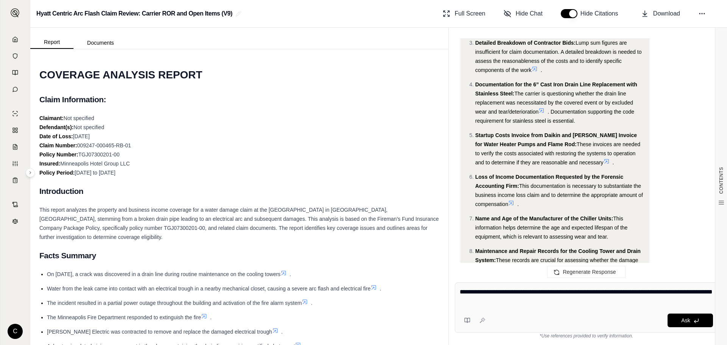
scroll to position [2107, 0]
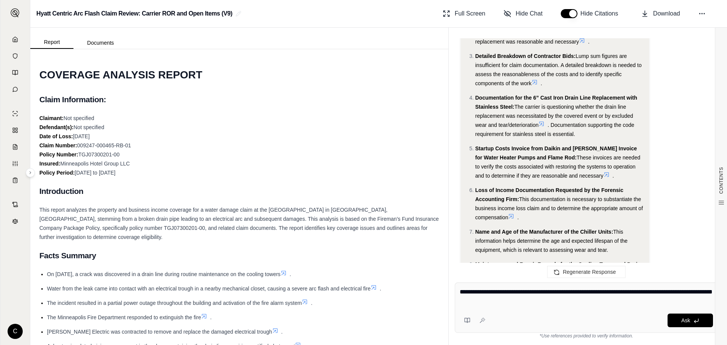
click at [329, 186] on h2 "Introduction" at bounding box center [239, 191] width 400 height 16
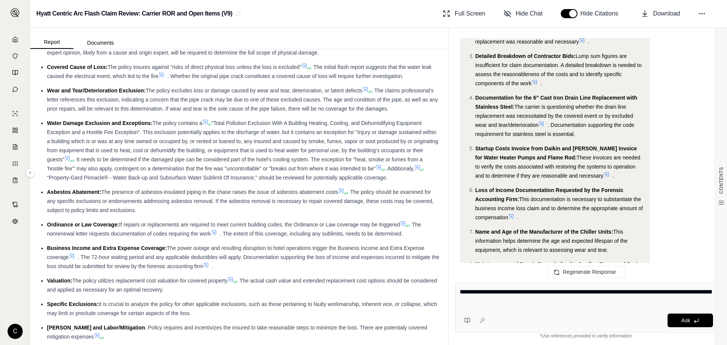
scroll to position [691, 0]
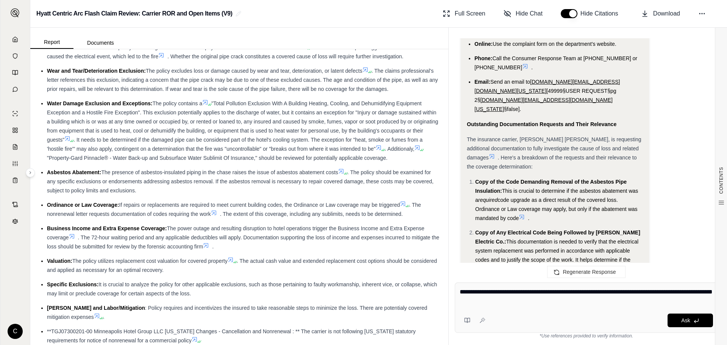
scroll to position [1918, 0]
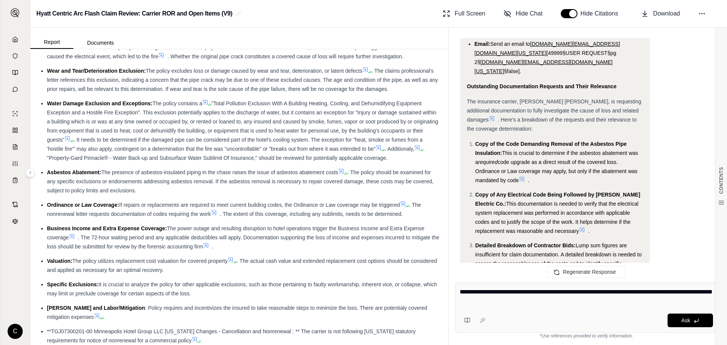
click at [633, 200] on li "Copy of Any Electrical Code Being Followed by Fraser-Morris Electric Co.: This …" at bounding box center [559, 212] width 168 height 45
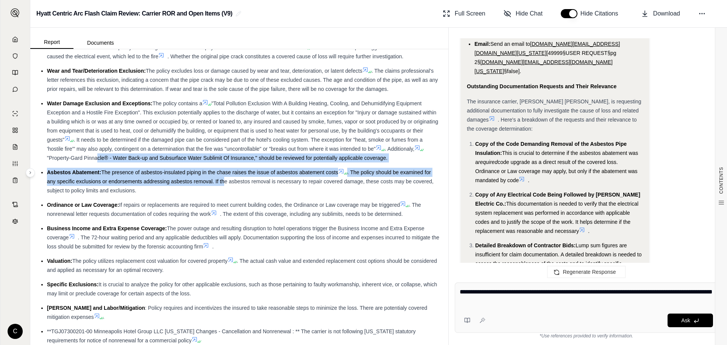
drag, startPoint x: 231, startPoint y: 179, endPoint x: 104, endPoint y: 160, distance: 128.2
click at [104, 160] on ul "Direct Physical Loss or Damage Requirement: The policy requires direct physical…" at bounding box center [239, 177] width 400 height 335
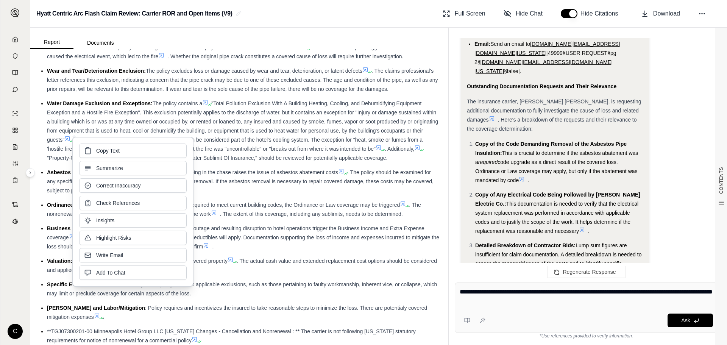
drag, startPoint x: 176, startPoint y: 139, endPoint x: 149, endPoint y: 138, distance: 27.7
click at [152, 139] on div "Copy Text Summarize Correct Inaccuracy Check References Insights Highlight Risk…" at bounding box center [132, 212] width 121 height 150
click at [292, 202] on span "If repairs or replacements are required to meet current building codes, the Ord…" at bounding box center [259, 205] width 281 height 6
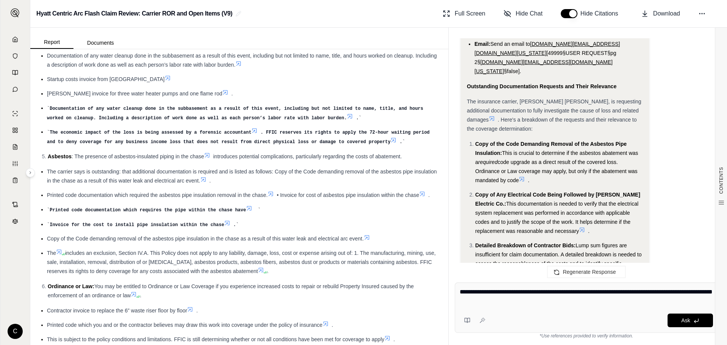
scroll to position [4145, 0]
